Goal: Task Accomplishment & Management: Use online tool/utility

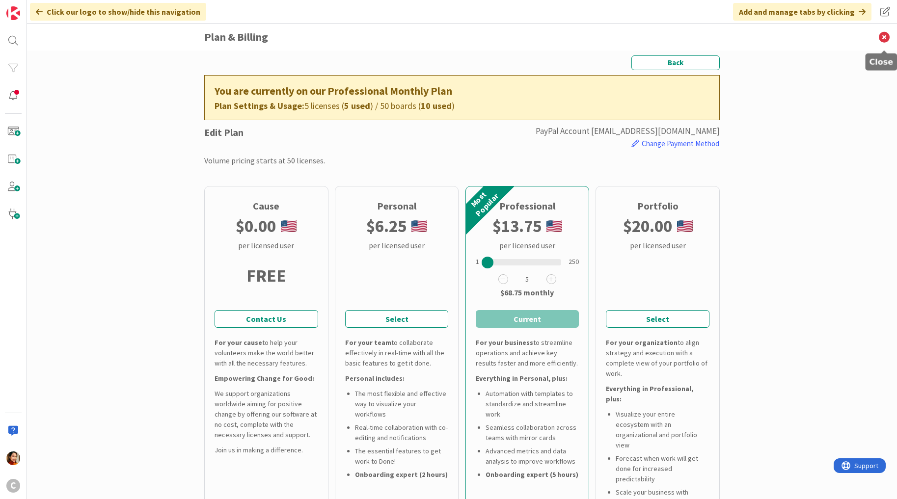
click at [883, 39] on icon at bounding box center [884, 37] width 26 height 27
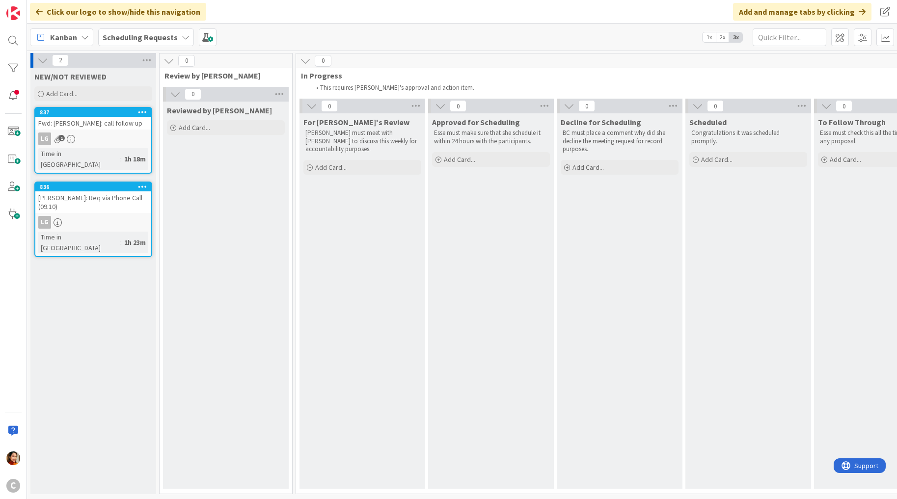
click at [100, 216] on div "LG" at bounding box center [93, 222] width 116 height 13
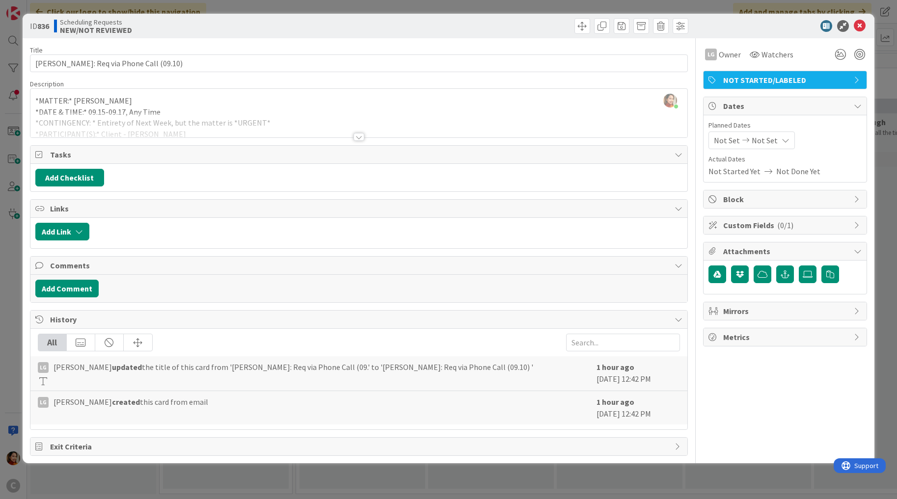
click at [354, 135] on div at bounding box center [358, 137] width 11 height 8
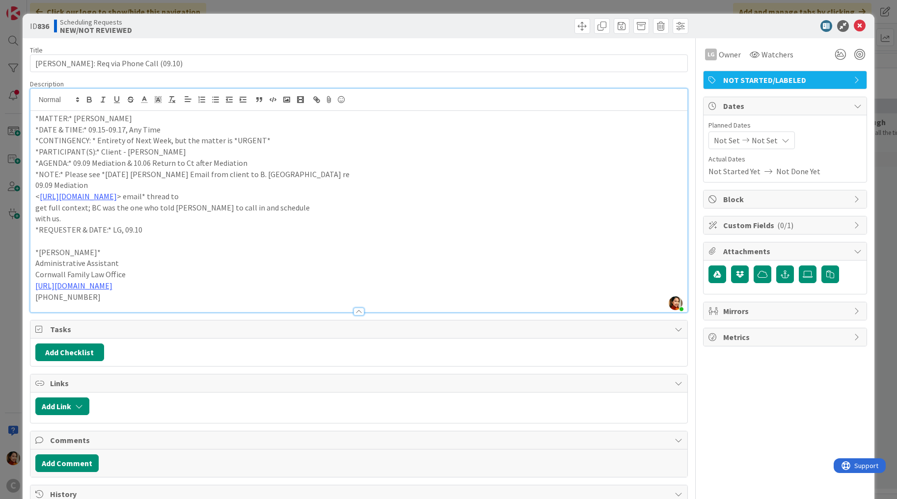
click at [6, 336] on div "ID 836 Scheduling Requests NEW/NOT REVIEWED Title 35 / 128 TORRES: Req via Phon…" at bounding box center [448, 249] width 897 height 499
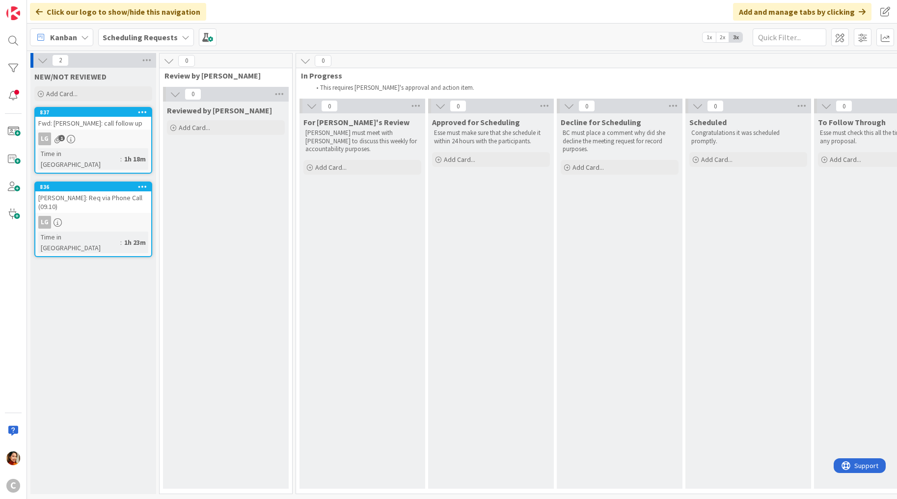
click at [121, 143] on div "LG 1" at bounding box center [93, 139] width 116 height 13
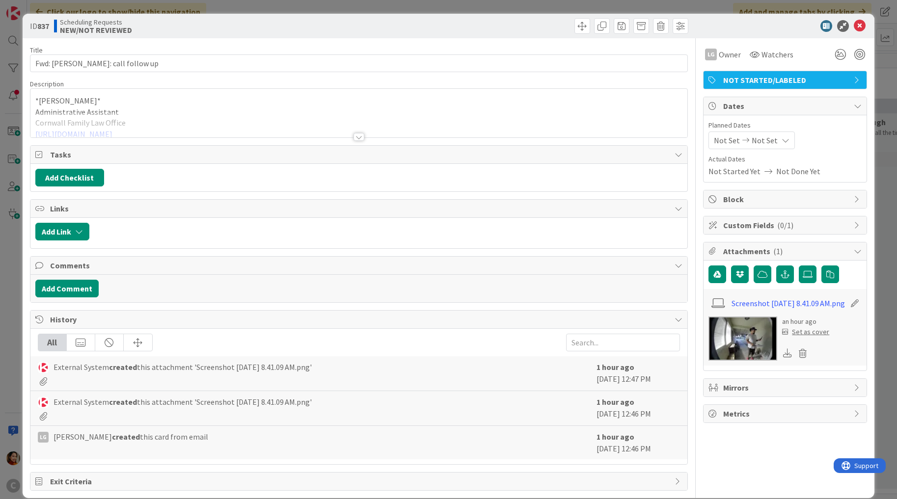
scroll to position [9, 0]
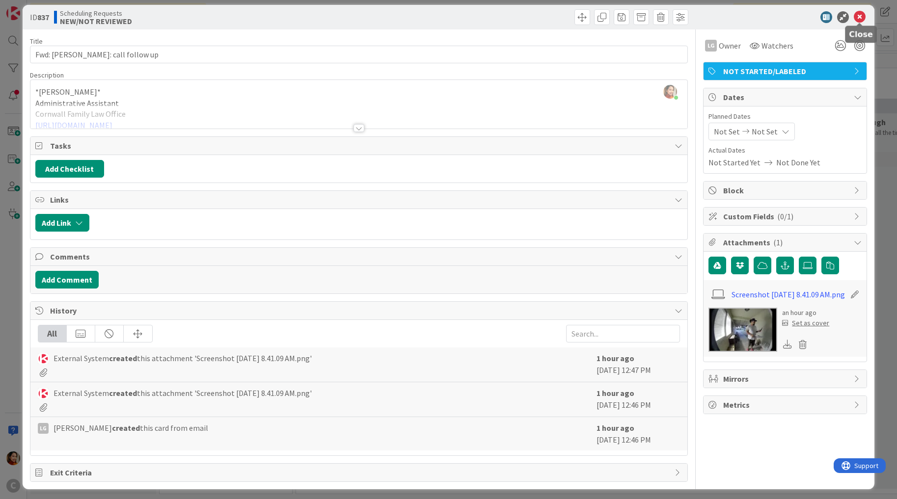
click at [860, 16] on icon at bounding box center [860, 17] width 12 height 12
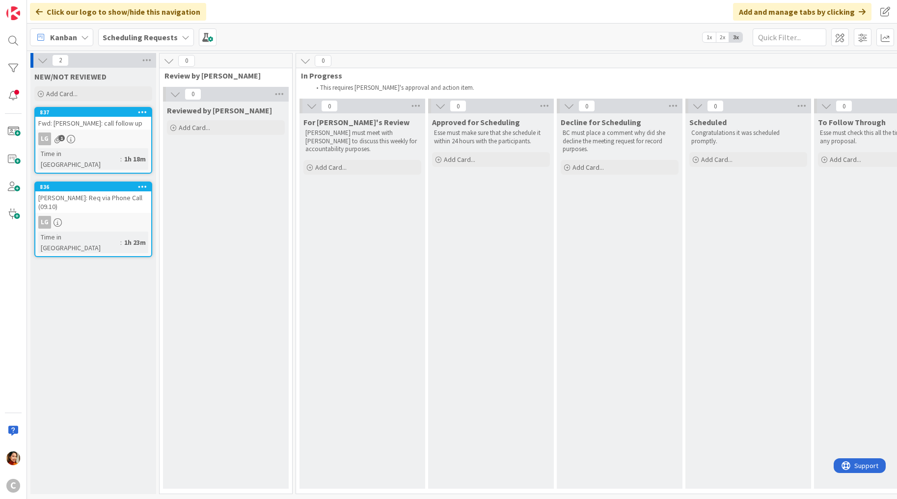
click at [158, 37] on b "Scheduling Requests" at bounding box center [140, 37] width 75 height 10
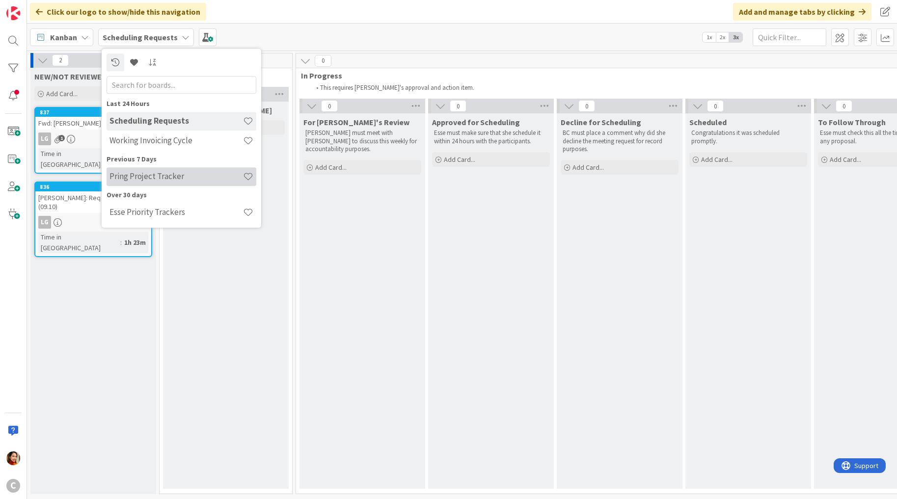
click at [144, 176] on h4 "Pring Project Tracker" at bounding box center [176, 177] width 134 height 10
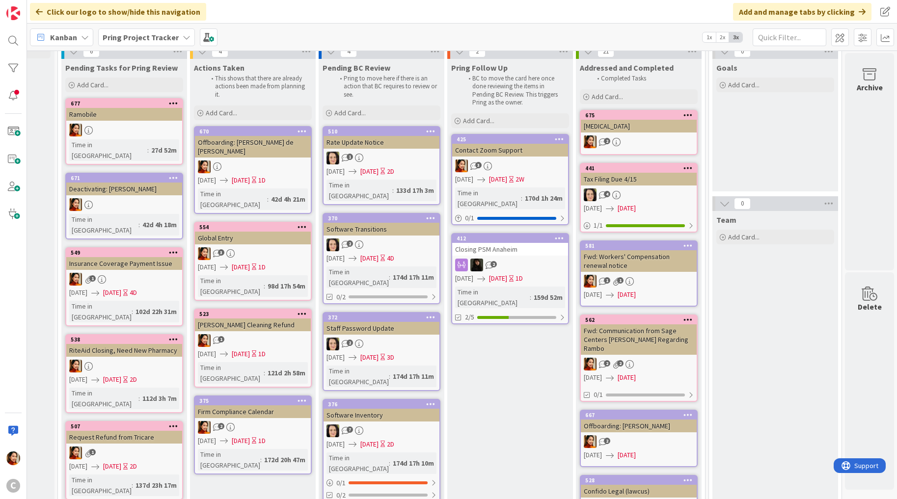
click at [257, 247] on div "3" at bounding box center [253, 253] width 116 height 13
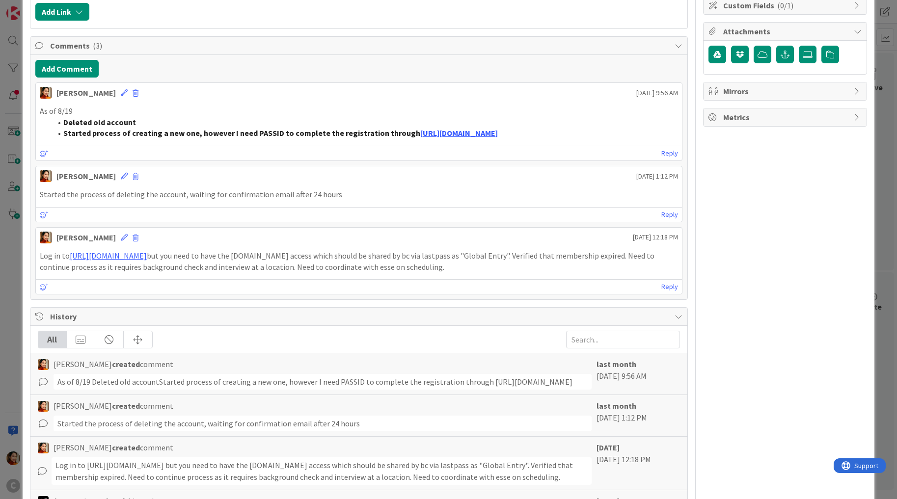
click at [12, 289] on div "ID 554 Pring Project Tracker Actions Taken Title 12 / 128 Global Entry Descript…" at bounding box center [448, 249] width 897 height 499
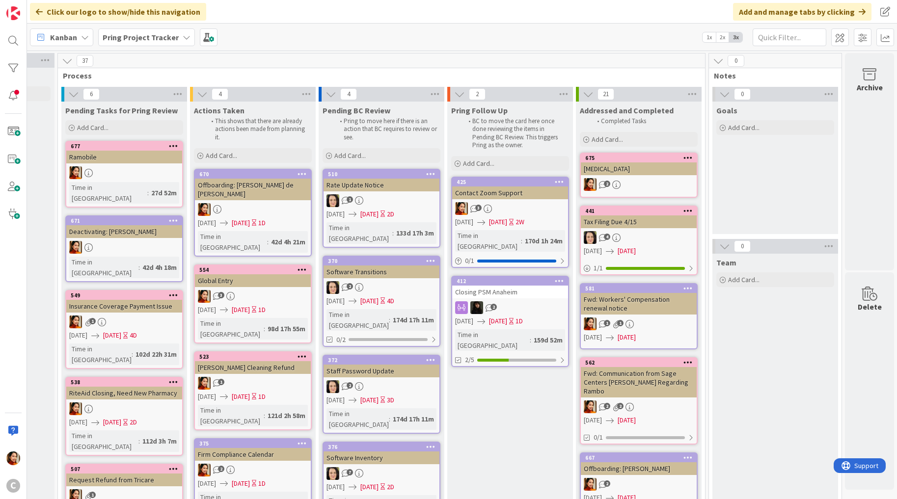
click at [161, 36] on b "Pring Project Tracker" at bounding box center [141, 37] width 76 height 10
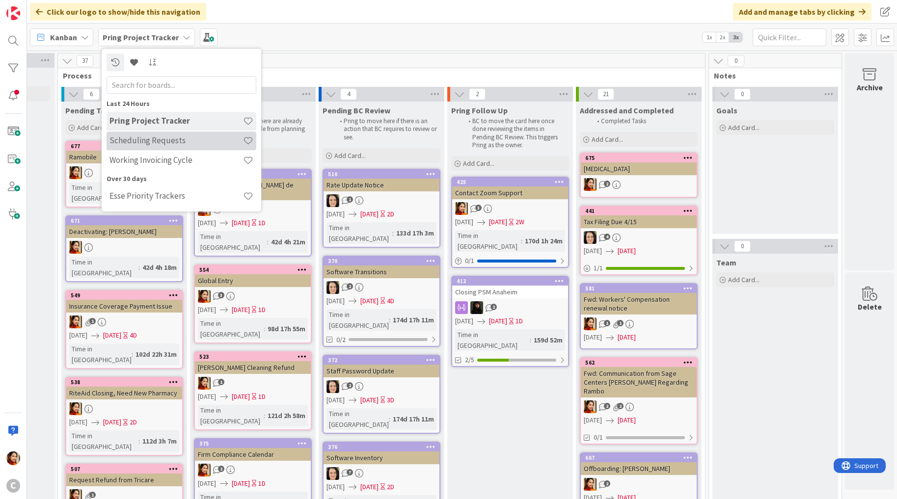
click at [126, 141] on h4 "Scheduling Requests" at bounding box center [176, 141] width 134 height 10
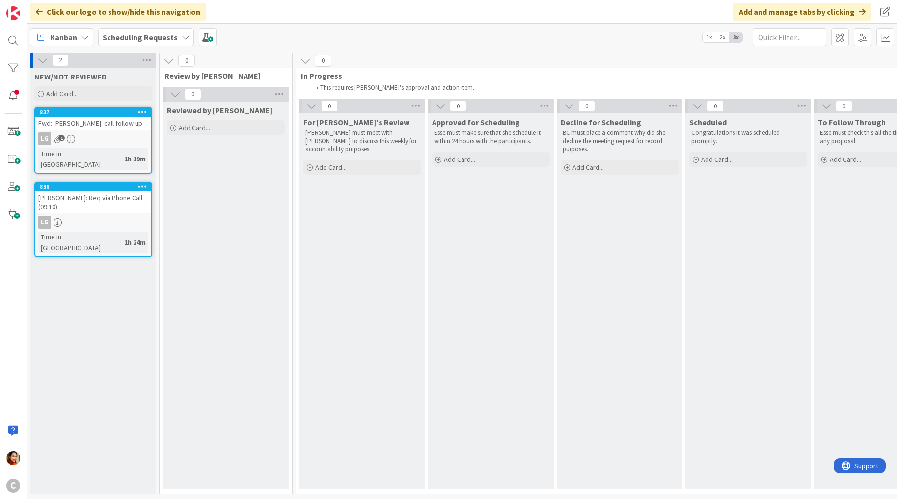
click at [181, 41] on div "Scheduling Requests" at bounding box center [146, 37] width 96 height 18
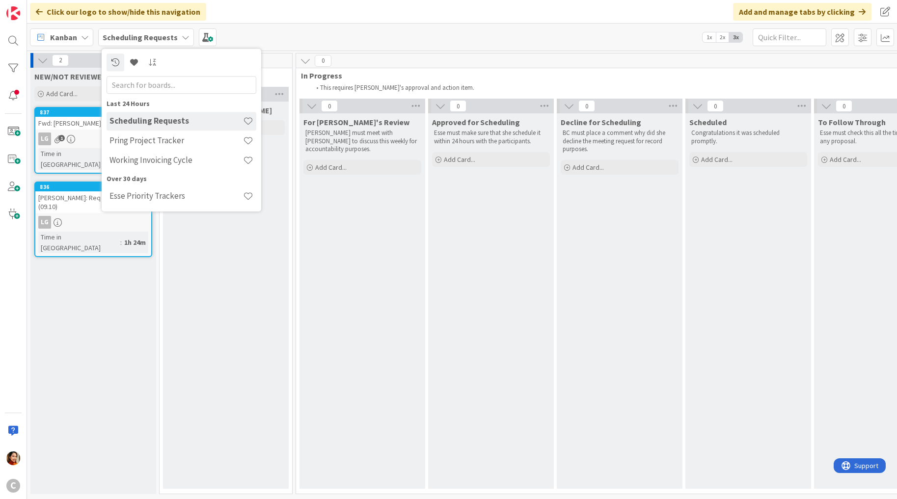
click at [82, 271] on div "NEW/NOT REVIEWED Add Card... 837 Fwd: SRINIVASAN: call follow up LG 1 Time in C…" at bounding box center [93, 281] width 126 height 427
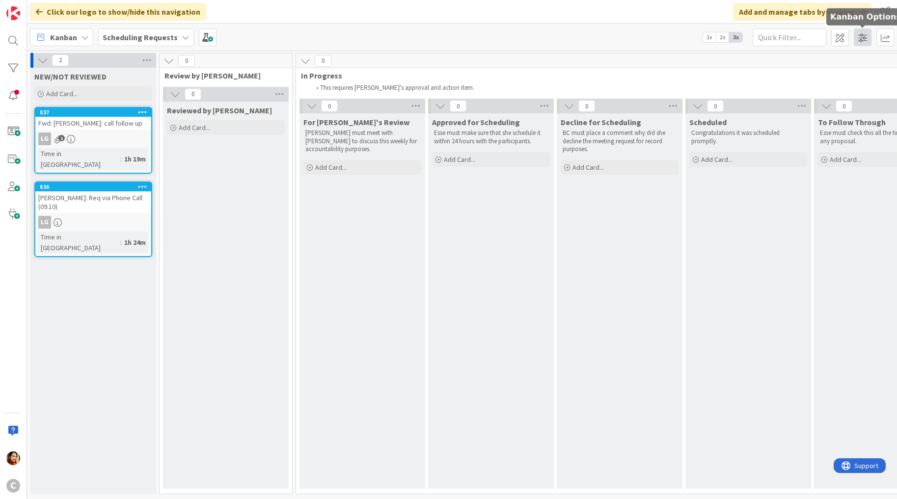
click at [865, 35] on span at bounding box center [863, 37] width 18 height 18
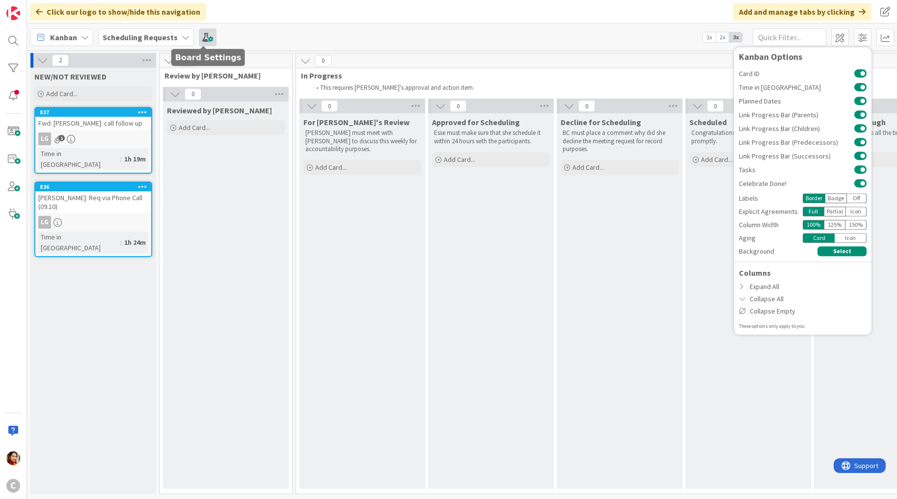
click at [204, 40] on span at bounding box center [208, 37] width 18 height 18
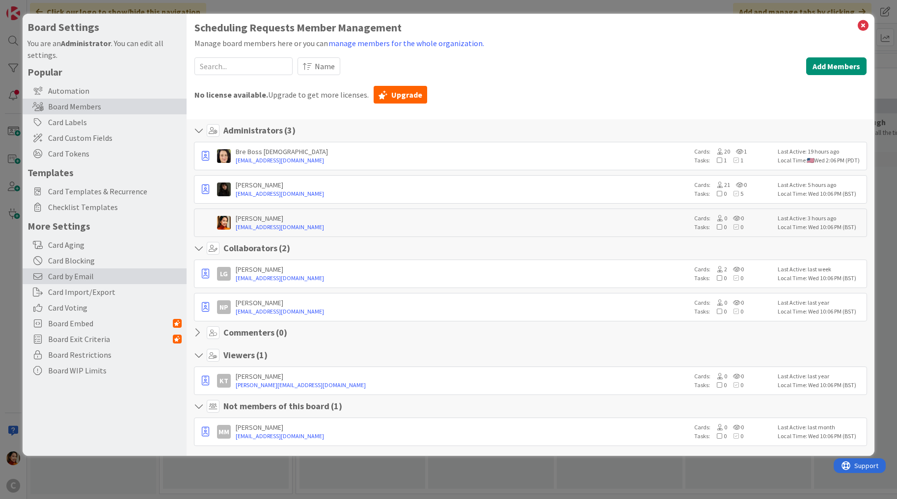
click at [118, 278] on span "Card by Email" at bounding box center [115, 277] width 134 height 12
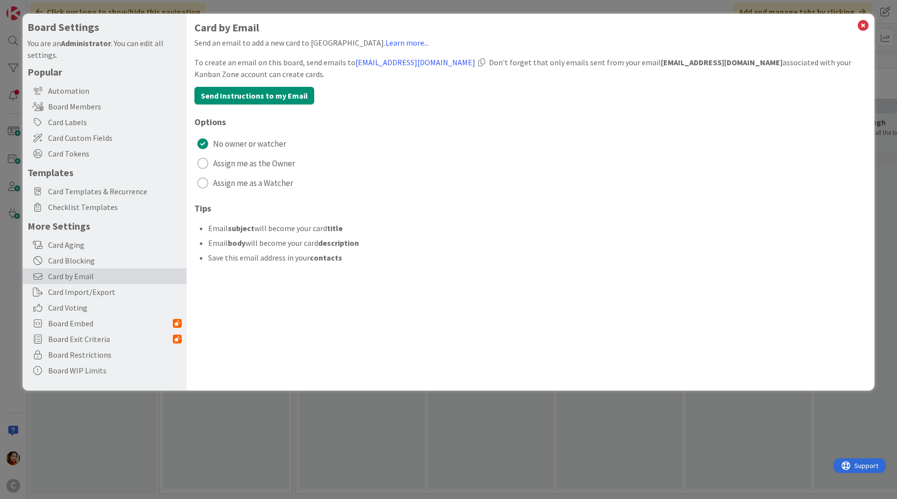
click at [481, 61] on div at bounding box center [481, 62] width 7 height 8
click at [134, 399] on div "Board Settings You are an Administrator . You can edit all settings. Popular Au…" at bounding box center [448, 249] width 897 height 499
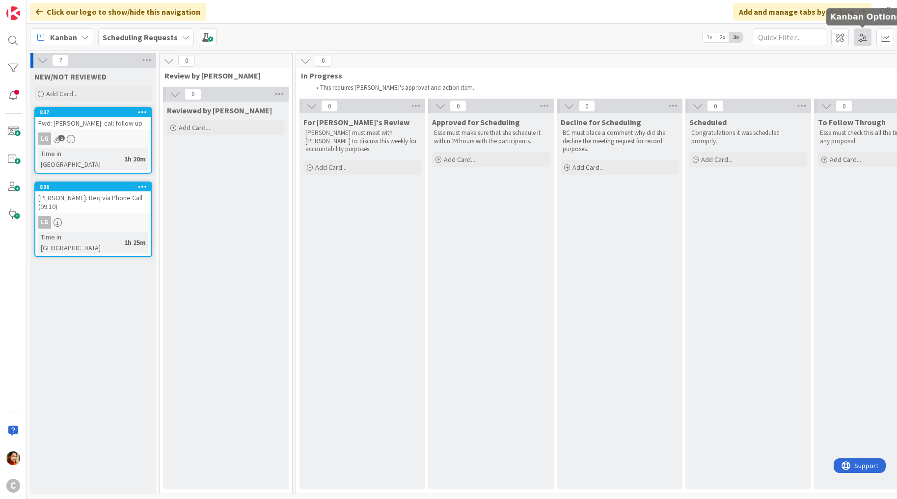
click at [861, 42] on span at bounding box center [863, 37] width 18 height 18
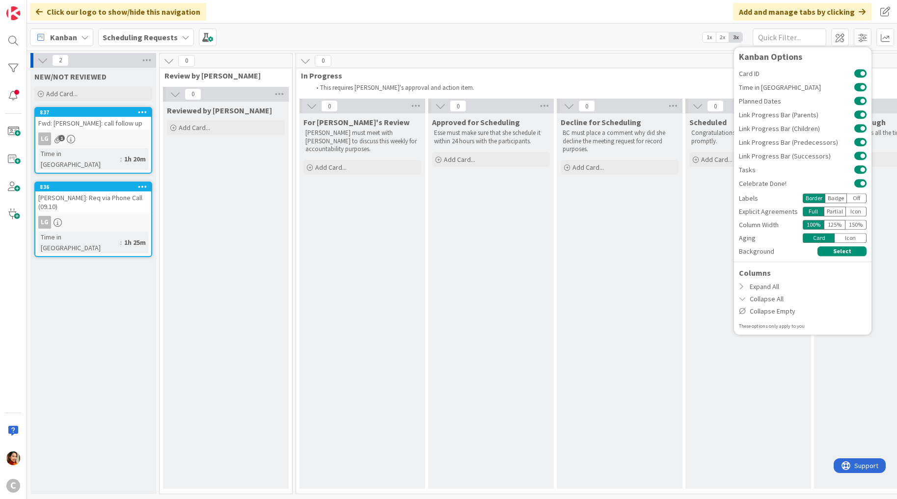
click at [557, 65] on div "0" at bounding box center [619, 61] width 647 height 15
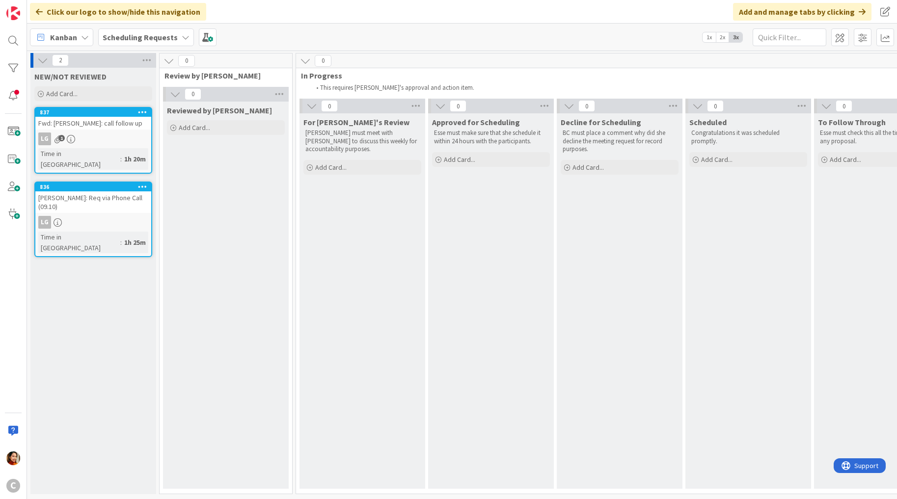
click at [277, 12] on div "Click our logo to show/hide this navigation Add and manage tabs by clicking" at bounding box center [462, 12] width 870 height 24
click at [199, 36] on span at bounding box center [208, 37] width 18 height 18
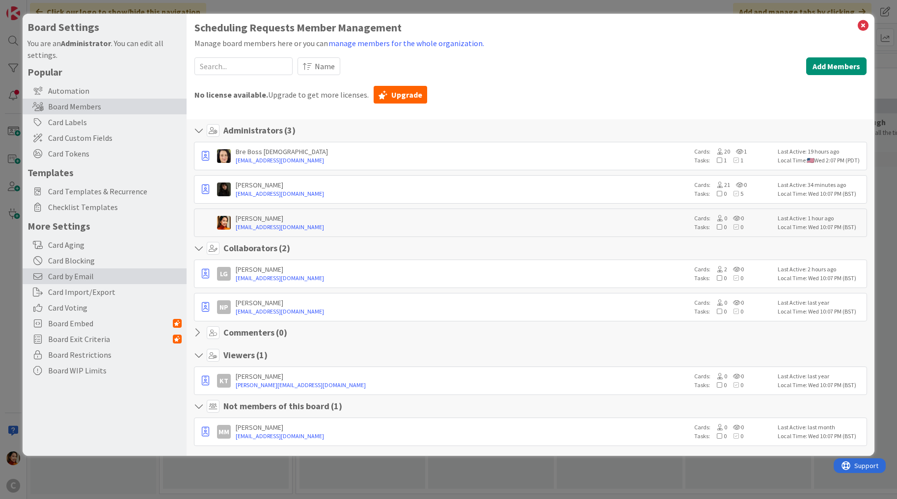
click at [99, 275] on span "Card by Email" at bounding box center [115, 277] width 134 height 12
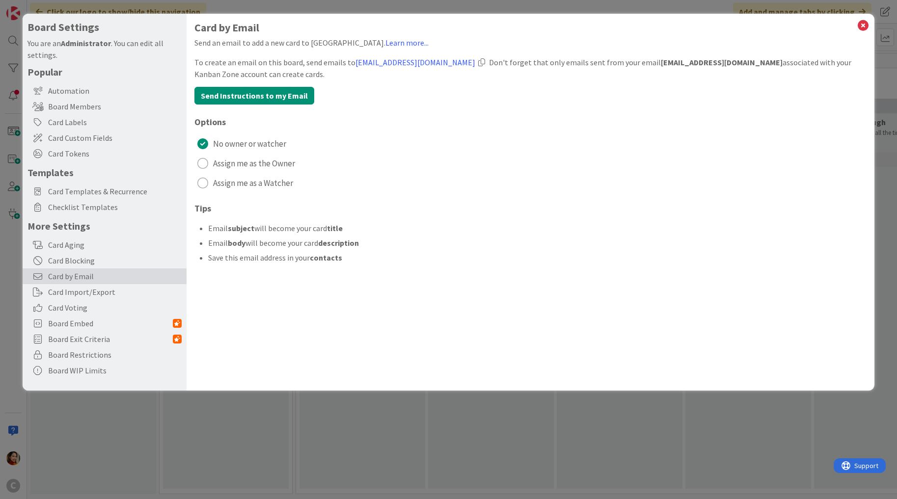
click at [239, 415] on div "Board Settings You are an Administrator . You can edit all settings. Popular Au…" at bounding box center [448, 249] width 897 height 499
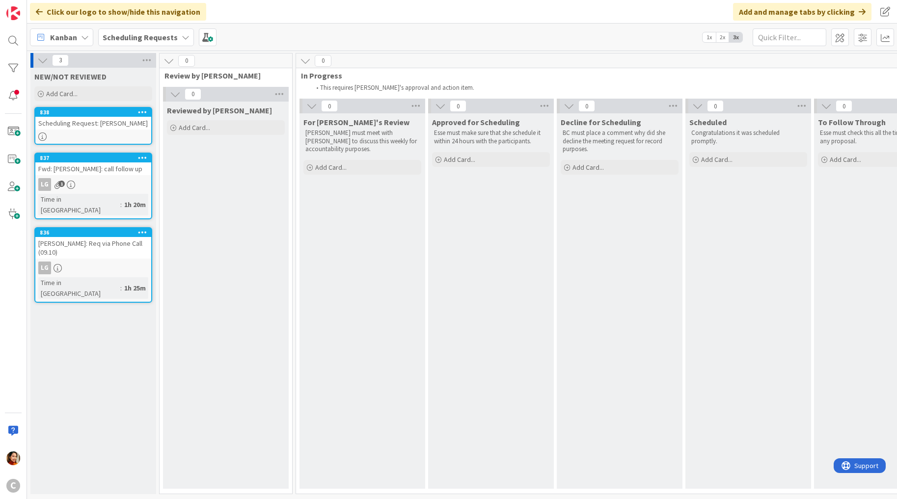
click at [88, 133] on div at bounding box center [93, 137] width 116 height 8
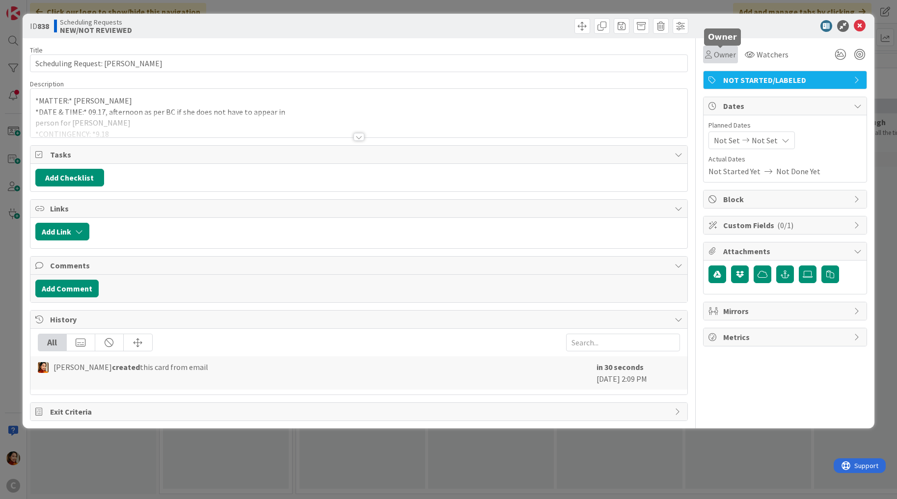
click at [727, 53] on span "Owner" at bounding box center [725, 55] width 22 height 12
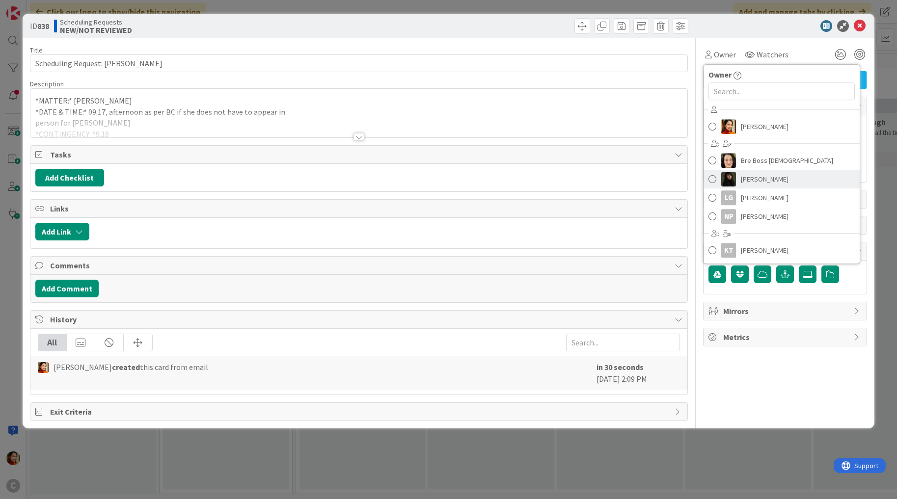
click at [739, 171] on link "[PERSON_NAME]" at bounding box center [782, 179] width 156 height 19
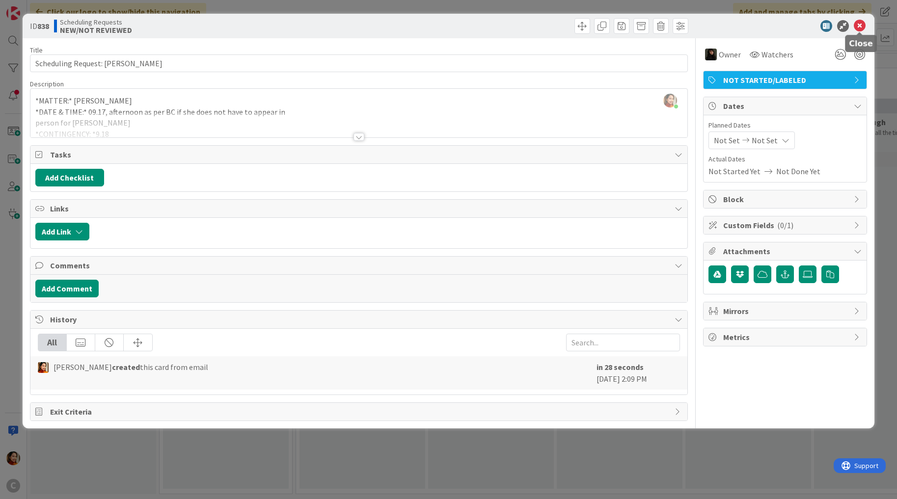
click at [861, 27] on icon at bounding box center [860, 26] width 12 height 12
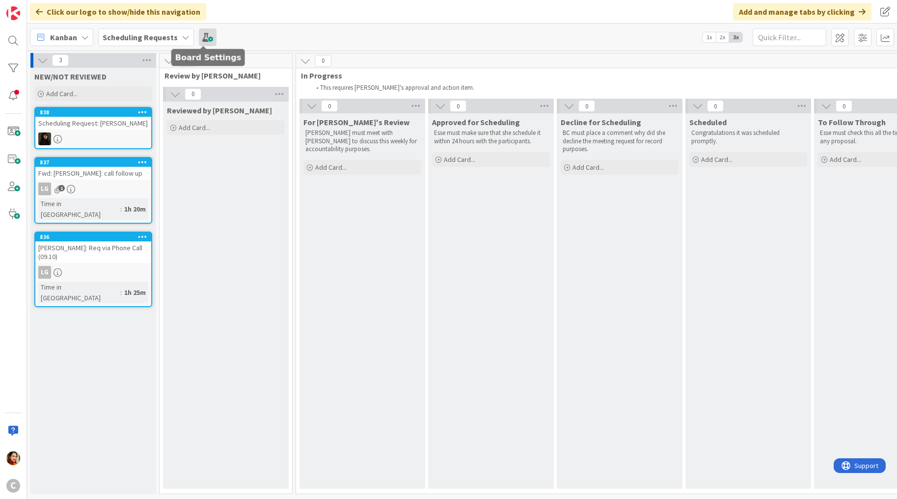
click at [208, 38] on span at bounding box center [208, 37] width 18 height 18
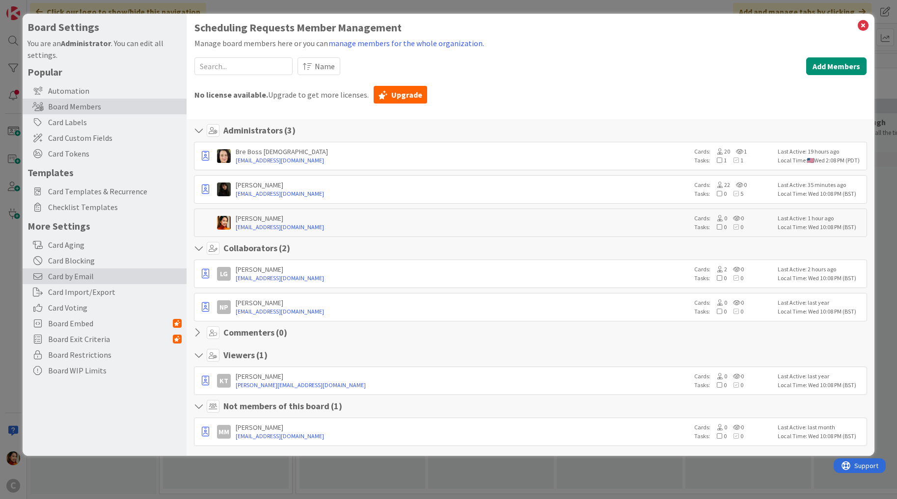
click at [82, 276] on span "Card by Email" at bounding box center [115, 277] width 134 height 12
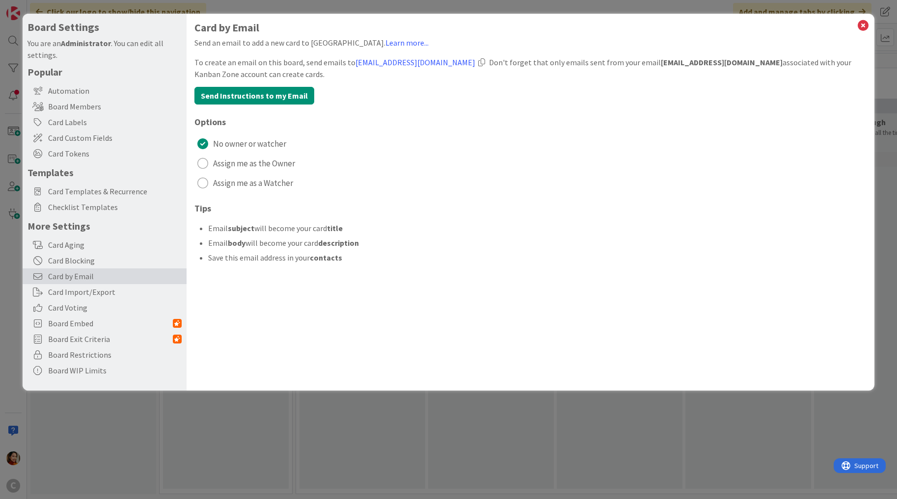
click at [262, 184] on span "Assign me as a Watcher" at bounding box center [253, 183] width 80 height 15
click at [867, 26] on icon at bounding box center [863, 26] width 13 height 14
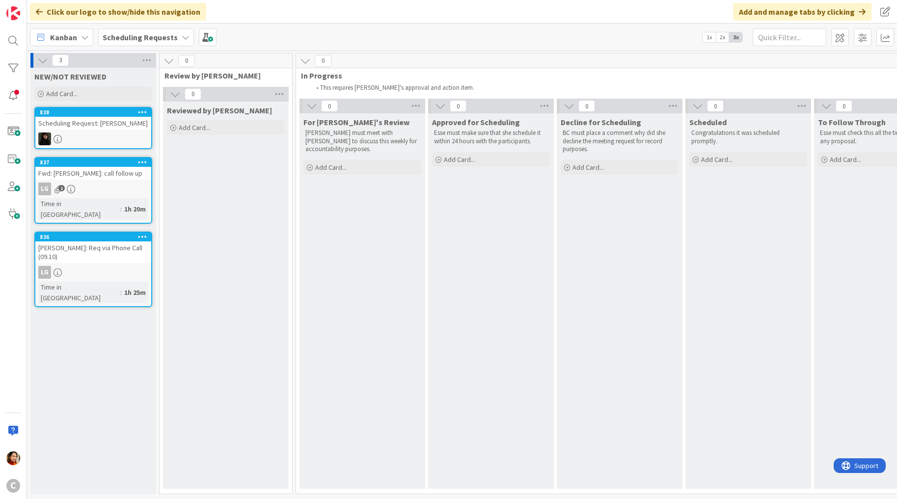
click at [98, 135] on div at bounding box center [93, 139] width 116 height 13
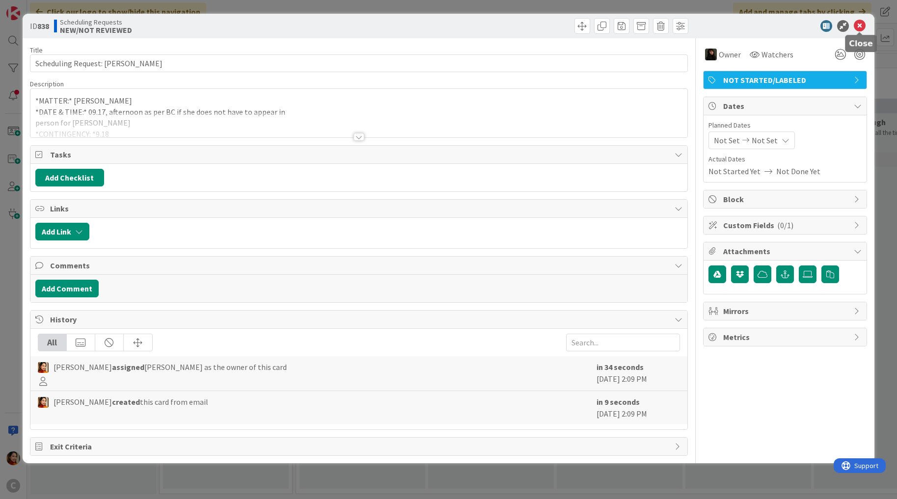
click at [862, 26] on icon at bounding box center [860, 26] width 12 height 12
